Goal: Find specific page/section: Find specific page/section

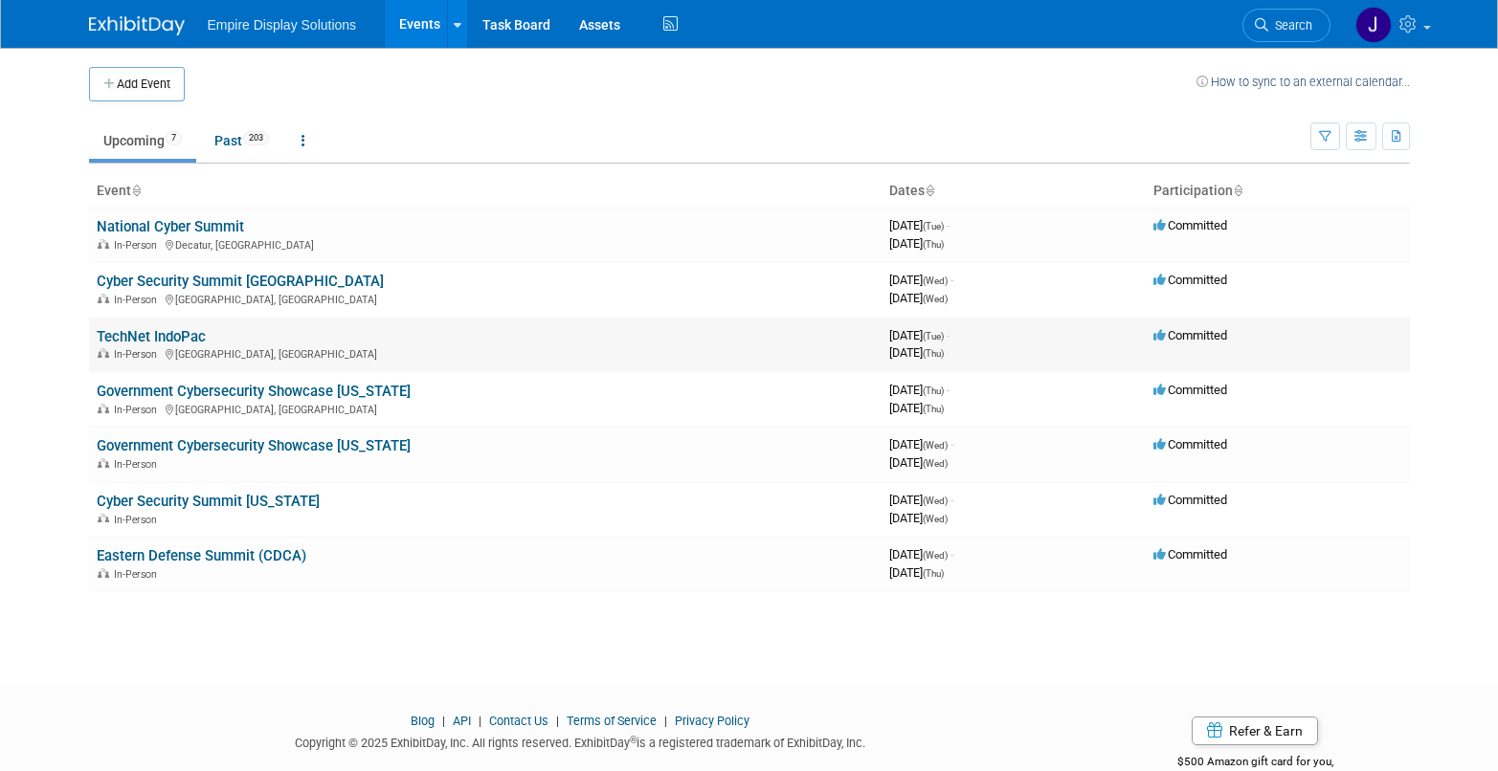
click at [430, 341] on td "TechNet IndoPac In-Person [GEOGRAPHIC_DATA], [GEOGRAPHIC_DATA]" at bounding box center [485, 345] width 792 height 55
click at [222, 504] on link "Cyber Security Summit [US_STATE]" at bounding box center [208, 501] width 223 height 17
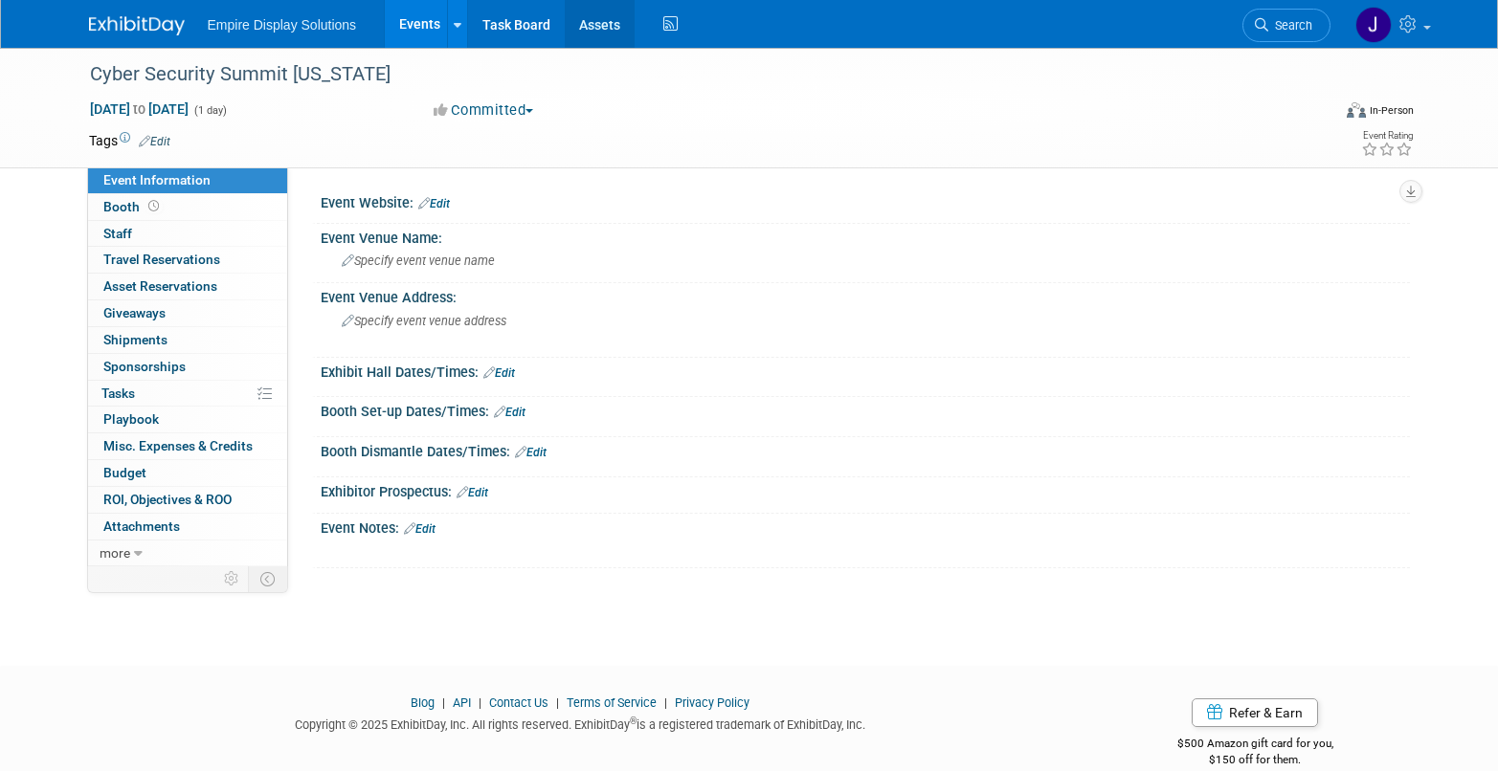
click at [609, 28] on link "Assets" at bounding box center [600, 24] width 70 height 48
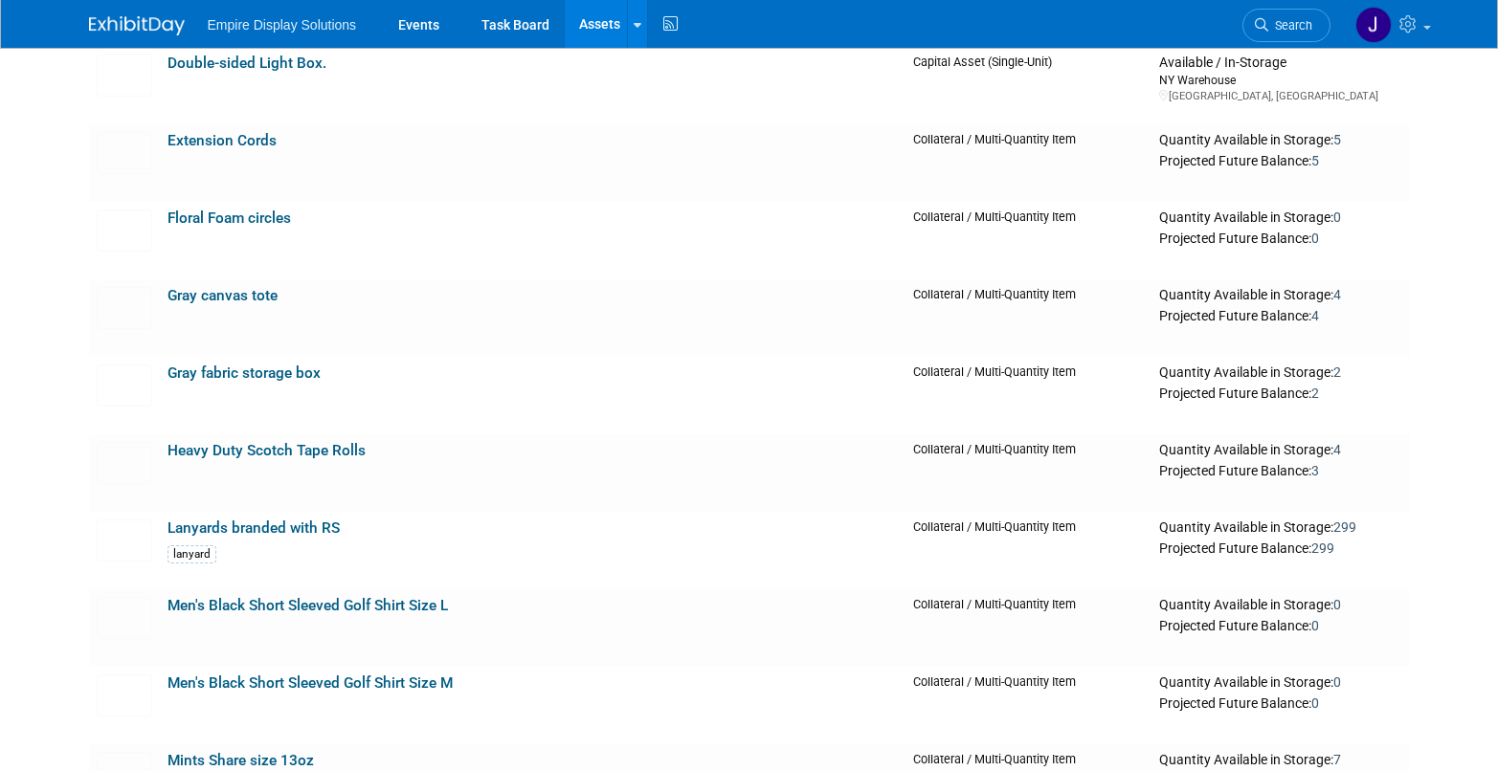
scroll to position [1840, 0]
click at [218, 297] on link "Gray canvas tote" at bounding box center [222, 294] width 110 height 17
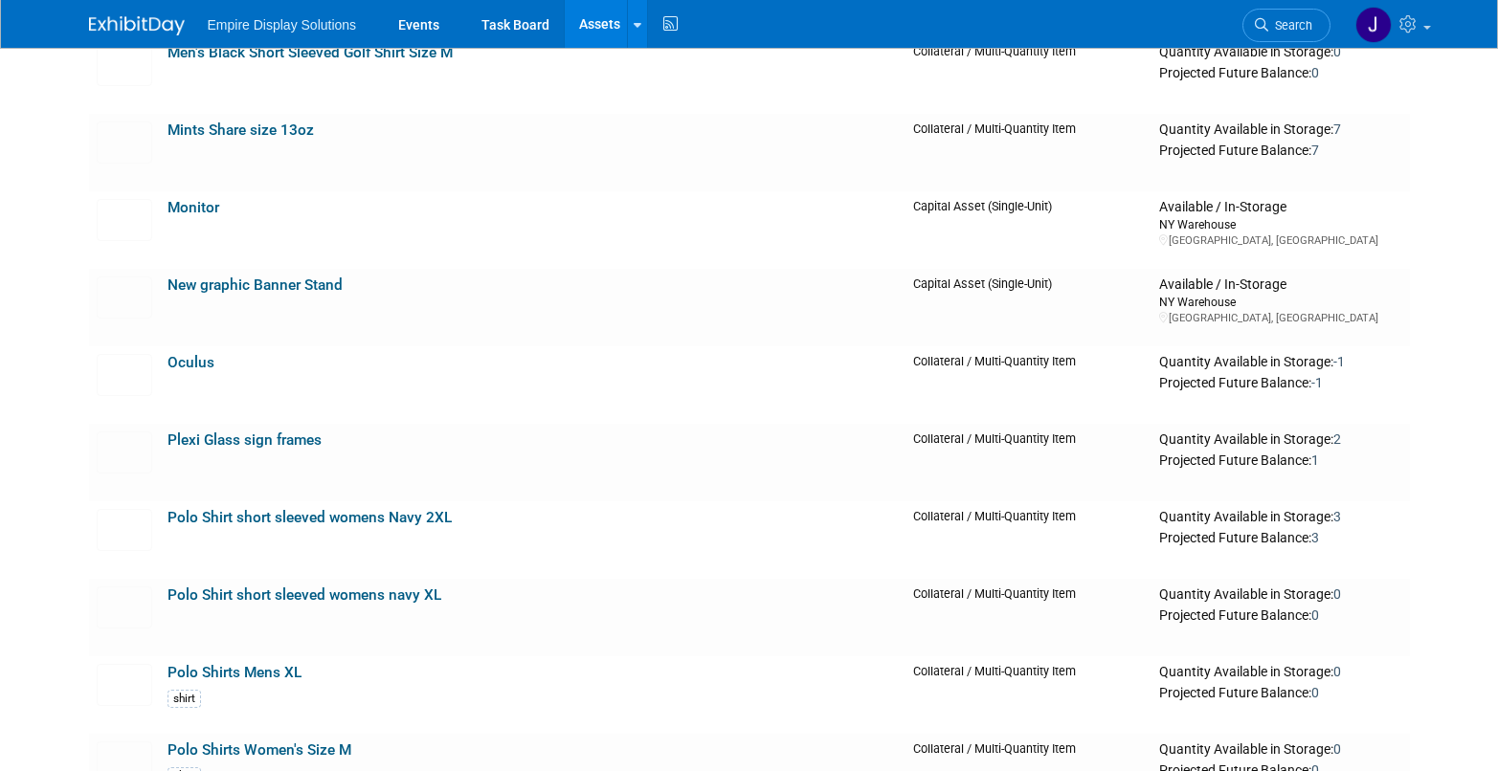
scroll to position [2471, 0]
